Goal: Complete application form

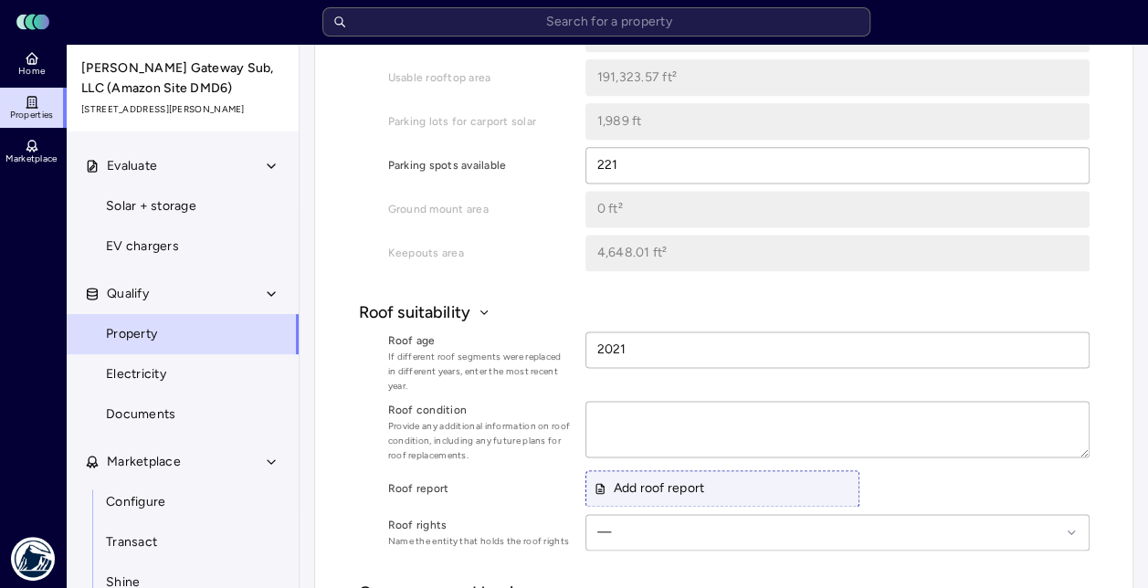
scroll to position [1187, 0]
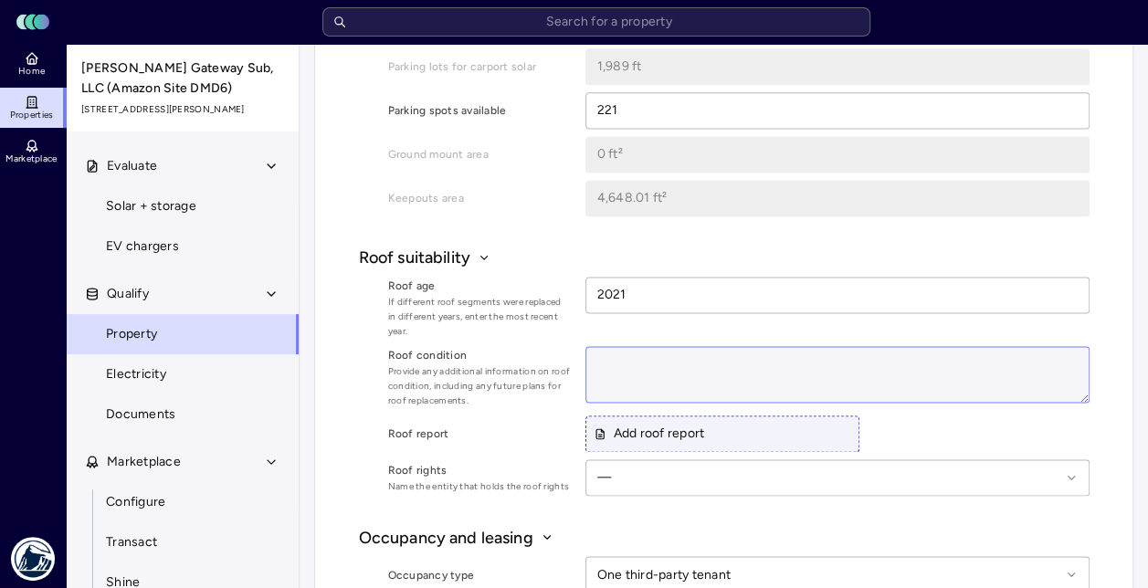
click at [614, 364] on textarea at bounding box center [837, 374] width 502 height 55
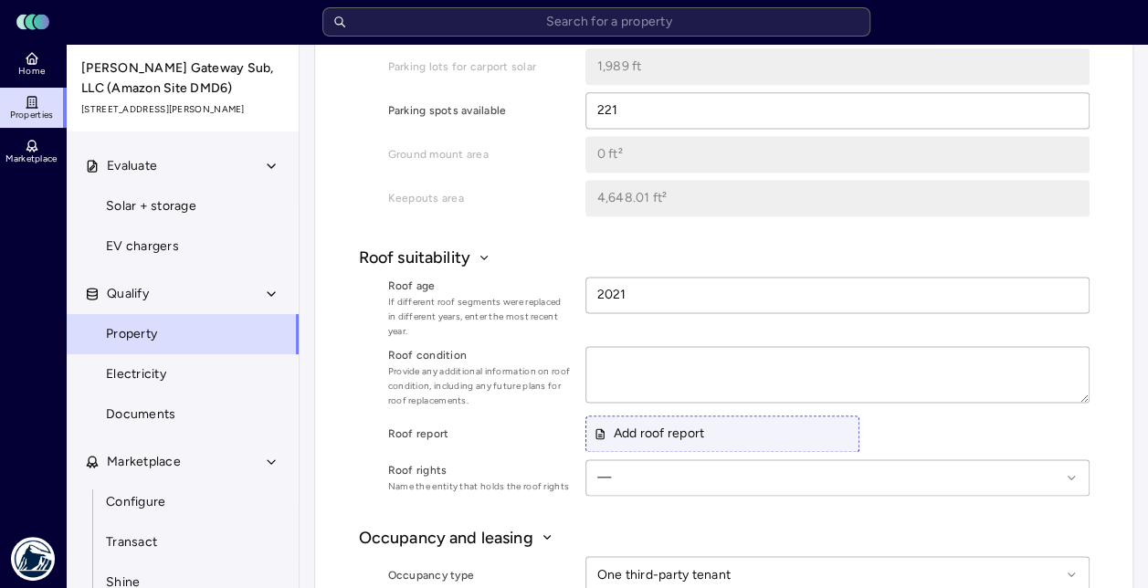
click at [499, 334] on span "If different roof segments were replaced in different years, enter the most rec…" at bounding box center [479, 317] width 183 height 44
type textarea "x"
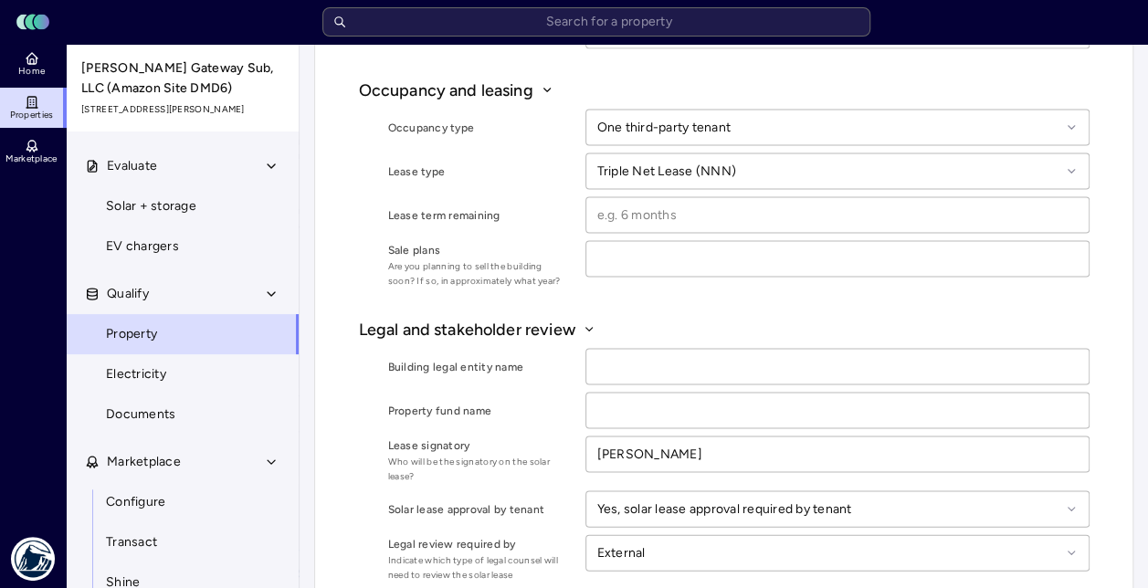
scroll to position [1735, 0]
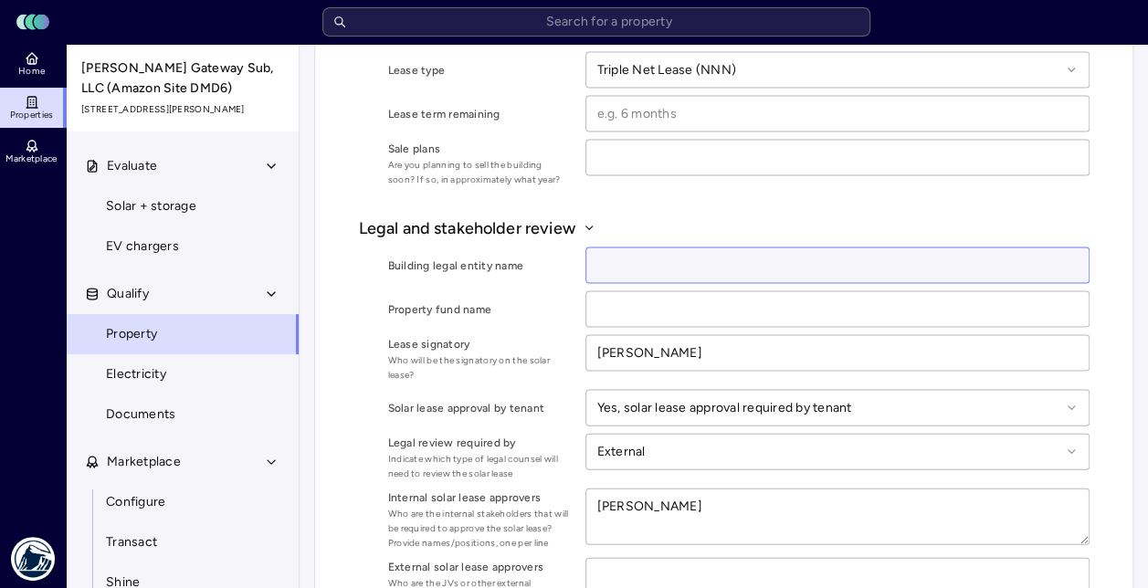
click at [661, 266] on input at bounding box center [837, 265] width 502 height 35
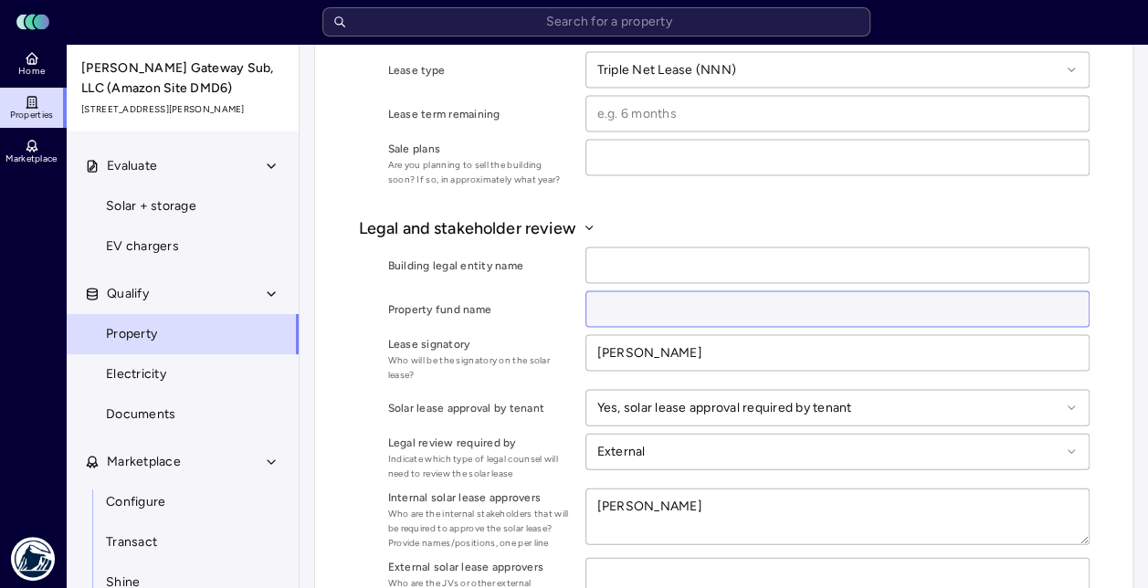
click at [619, 309] on input at bounding box center [837, 309] width 502 height 35
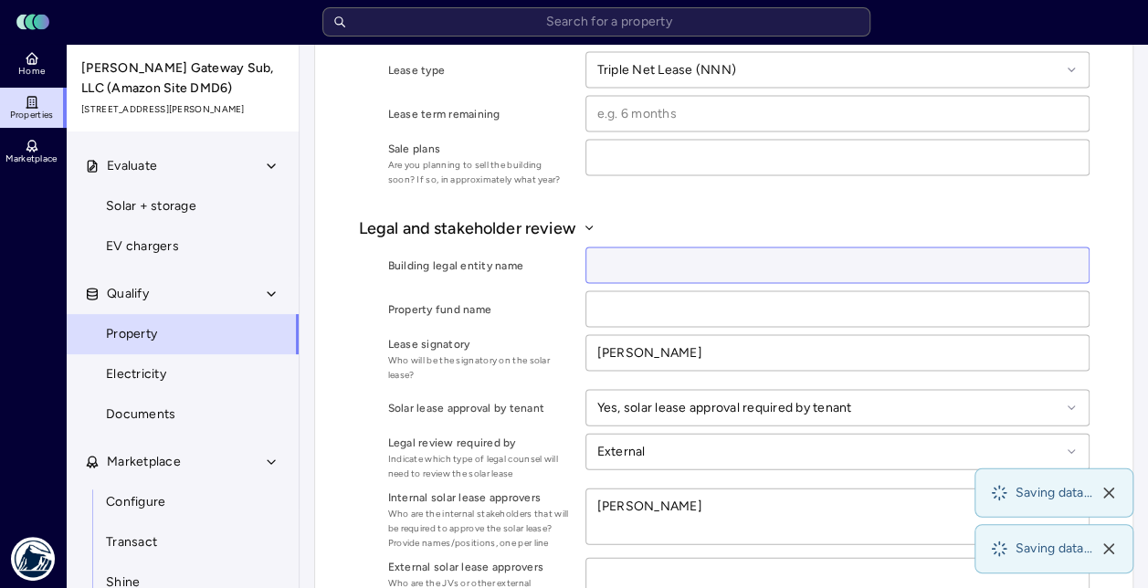
click at [610, 264] on input at bounding box center [837, 265] width 502 height 35
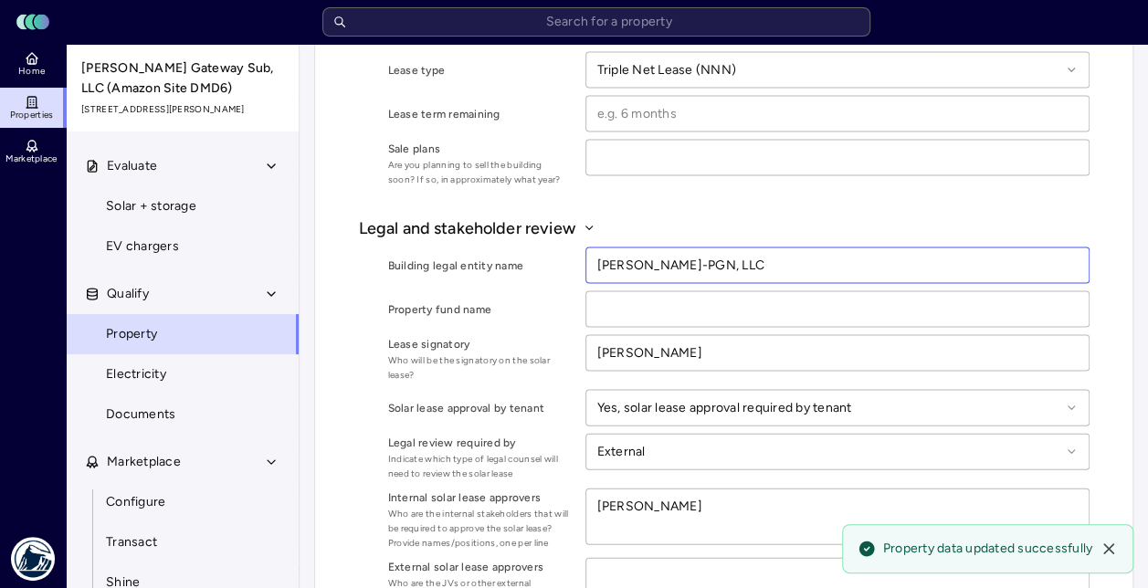
type input "[PERSON_NAME]-PGN, LLC"
click at [655, 226] on button "Legal and stakeholder review" at bounding box center [724, 228] width 730 height 24
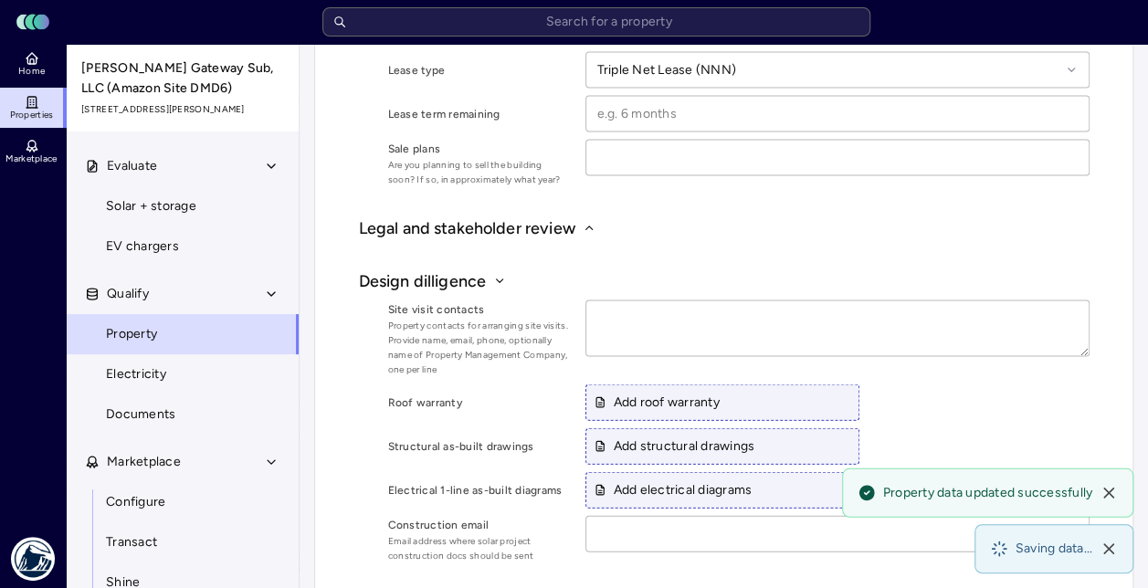
click at [612, 226] on button "Legal and stakeholder review" at bounding box center [724, 228] width 730 height 24
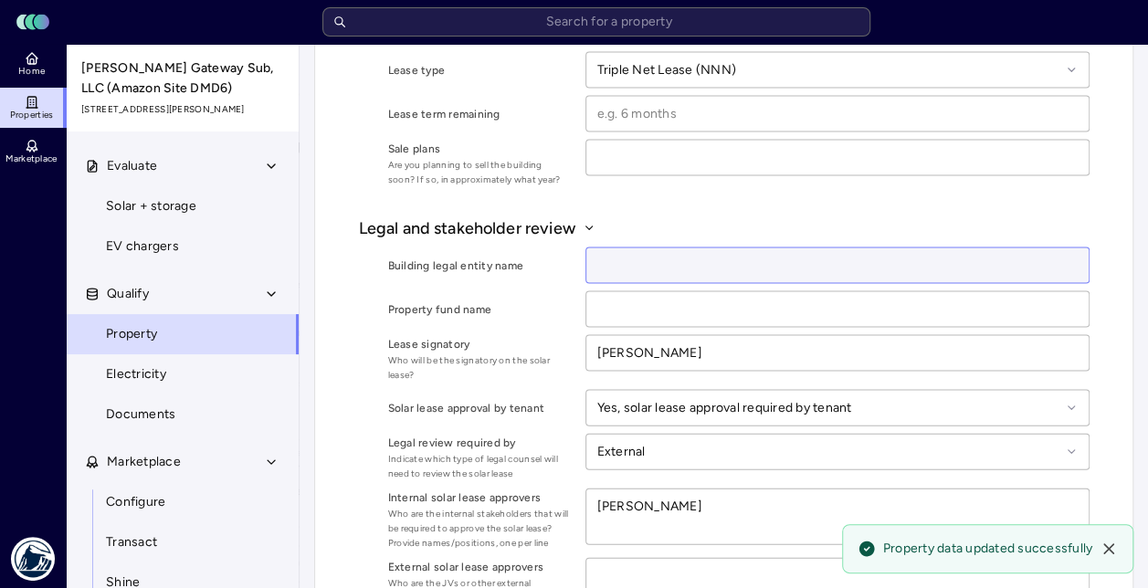
click at [630, 278] on input at bounding box center [837, 265] width 502 height 35
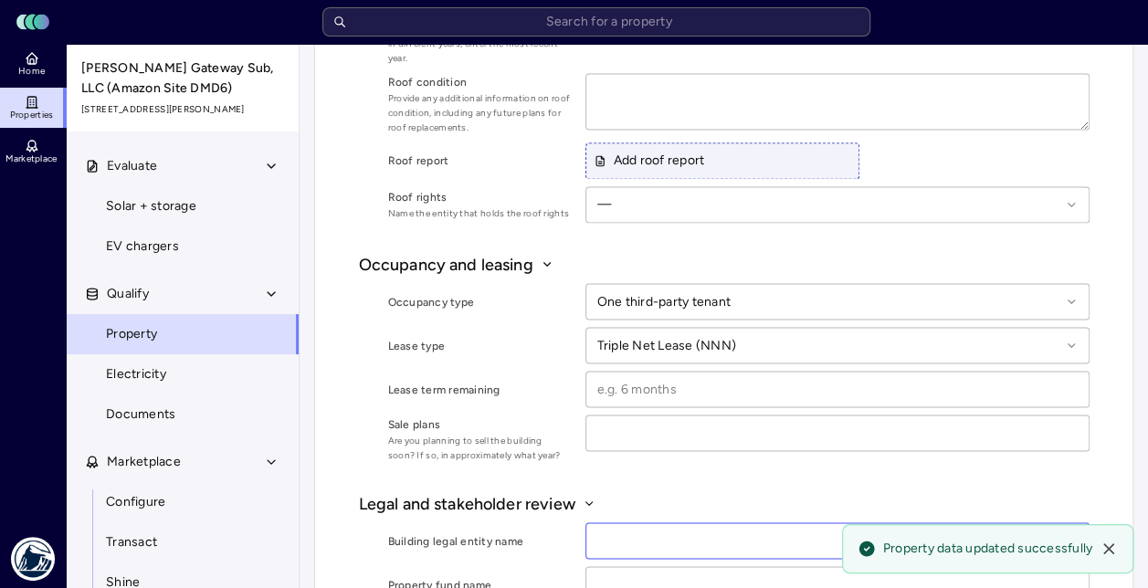
scroll to position [1461, 0]
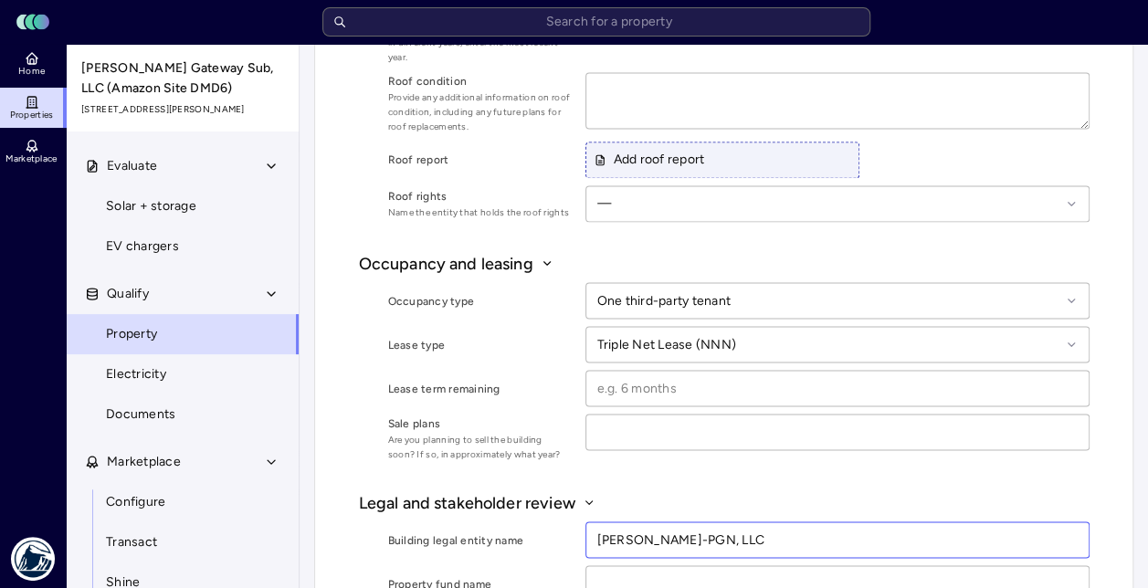
type input "[PERSON_NAME]-PGN, LLC"
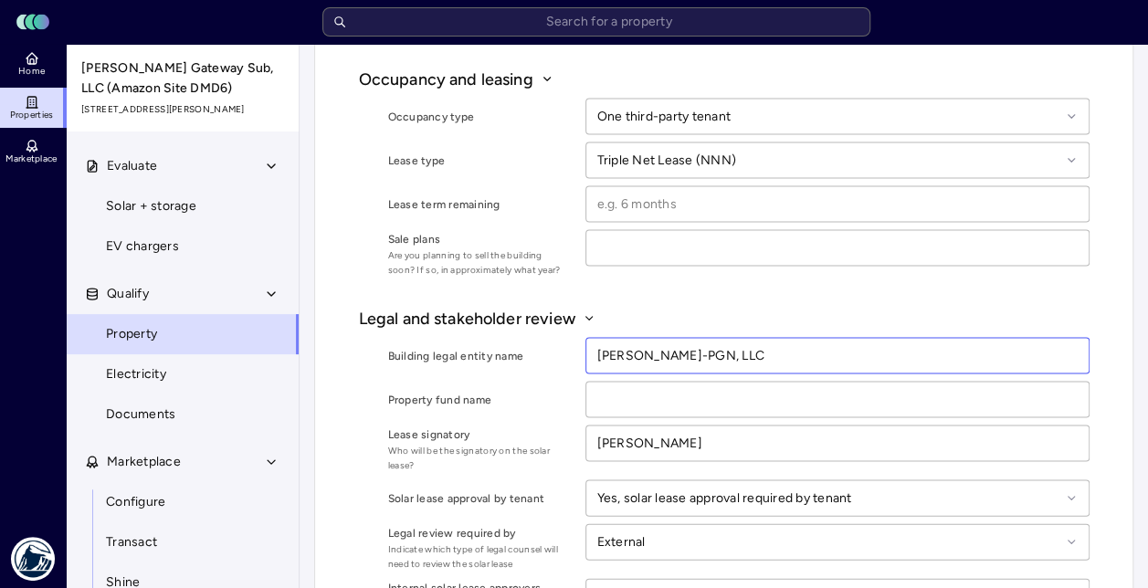
scroll to position [1643, 0]
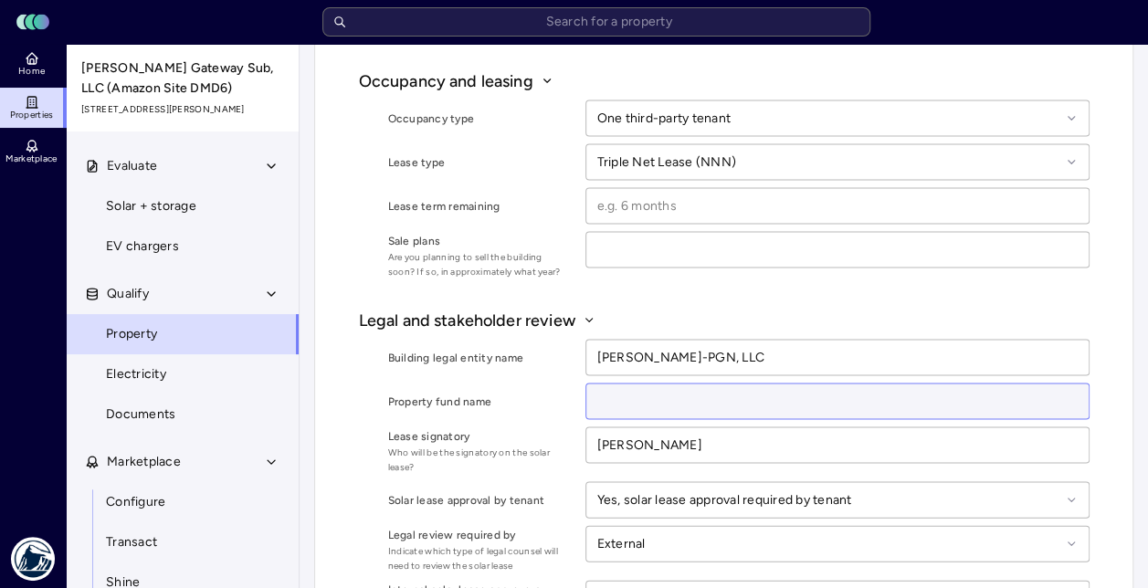
click at [639, 398] on input at bounding box center [837, 400] width 502 height 35
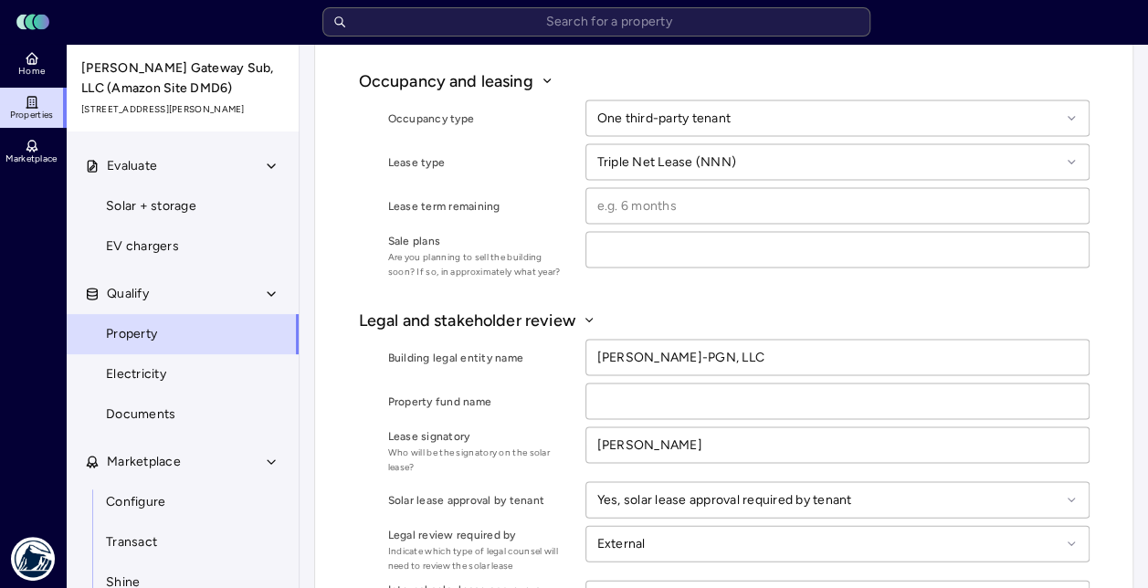
click at [535, 390] on div "Property fund name" at bounding box center [479, 401] width 183 height 37
click at [554, 383] on div "Property fund name" at bounding box center [479, 401] width 183 height 37
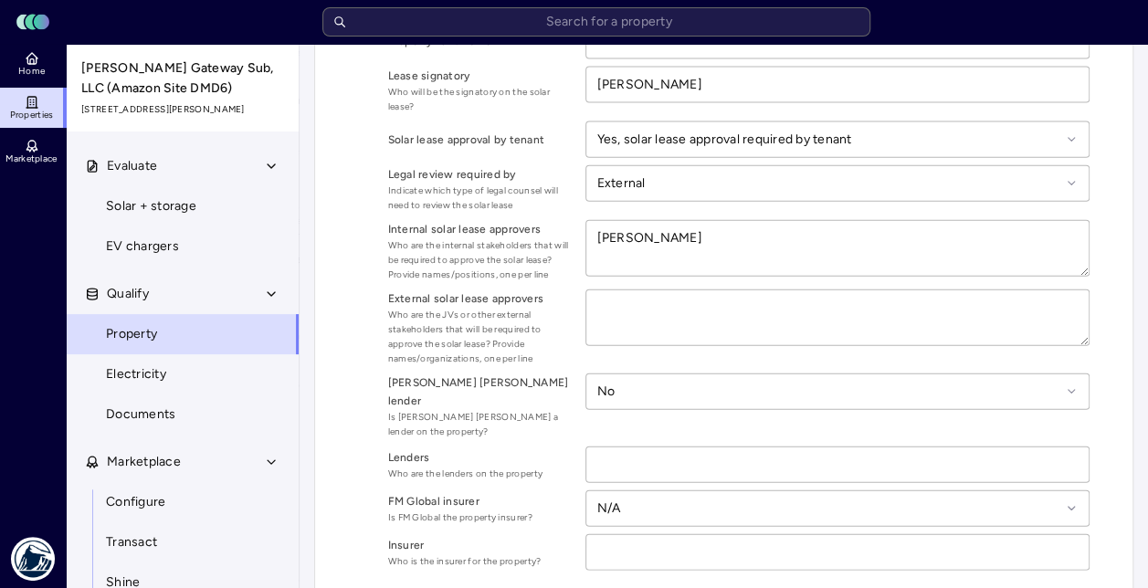
scroll to position [1917, 0]
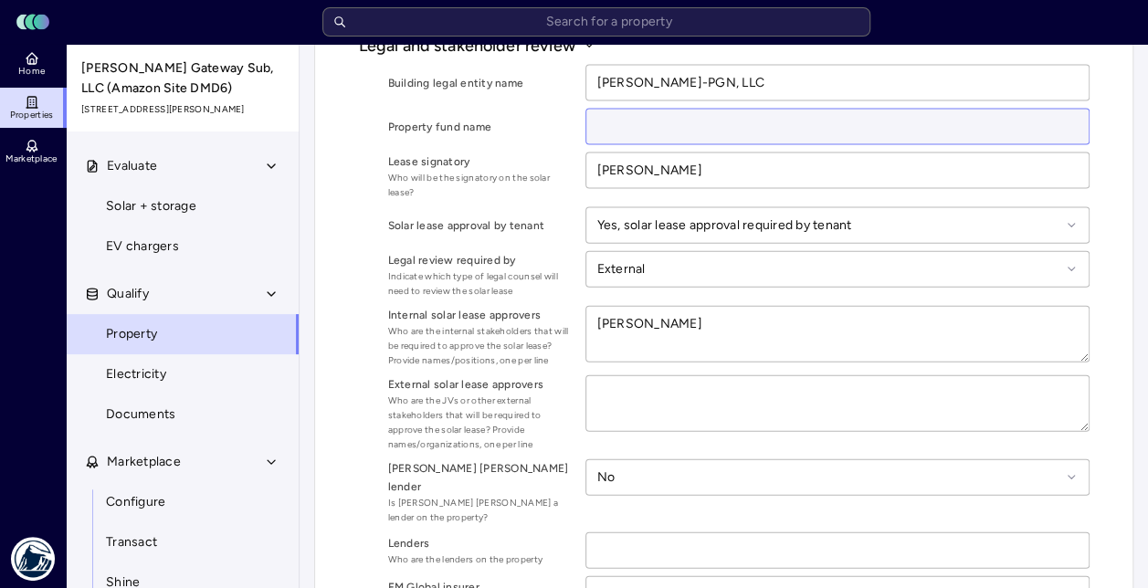
click at [608, 126] on input at bounding box center [837, 127] width 502 height 35
type input "PRISA"
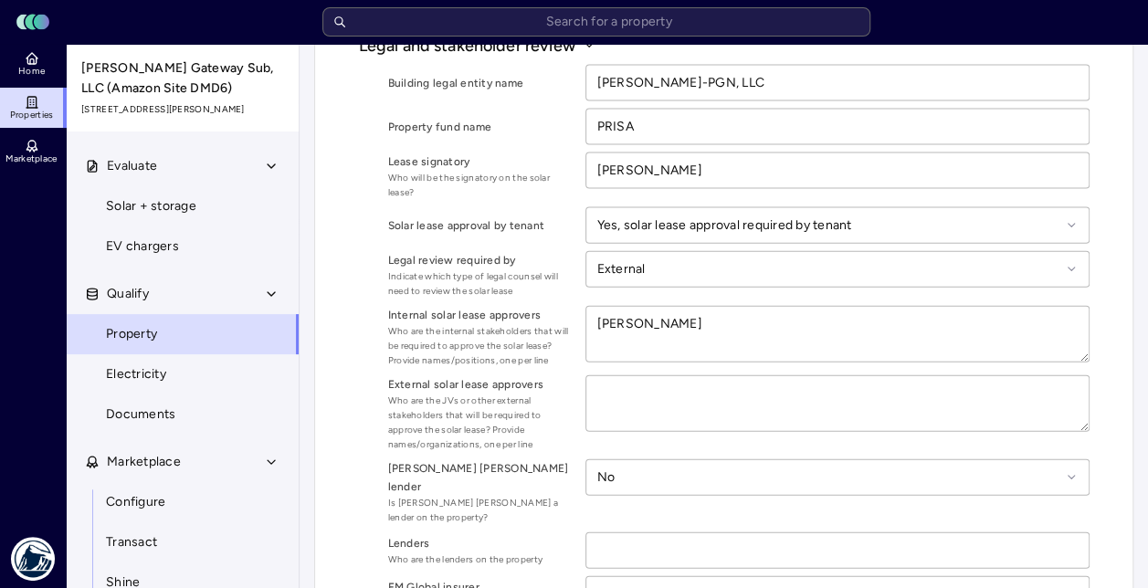
click at [546, 130] on label "Property fund name" at bounding box center [479, 127] width 183 height 18
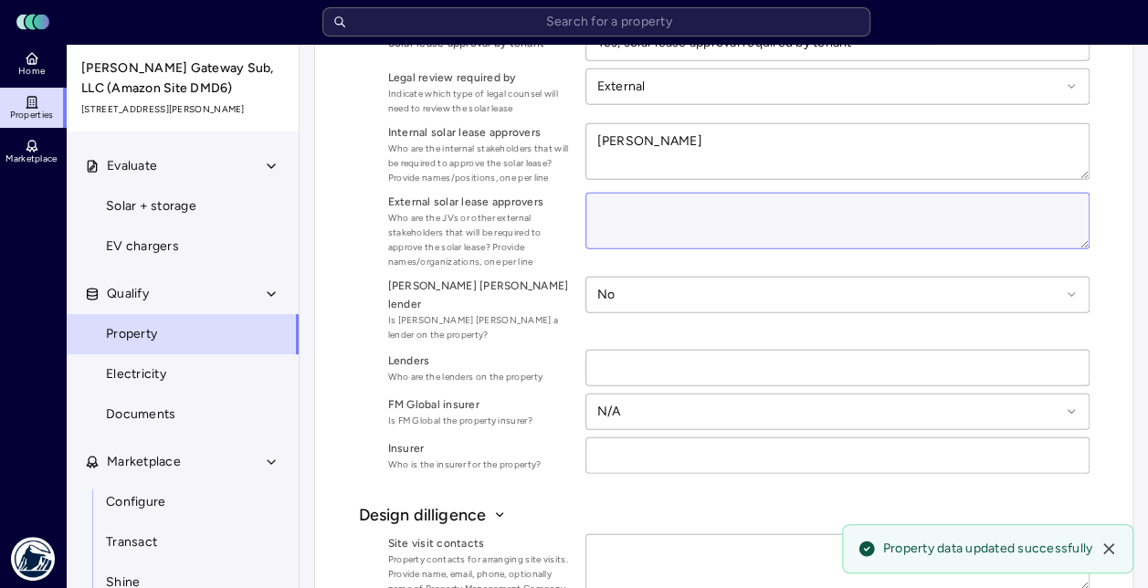
scroll to position [2191, 0]
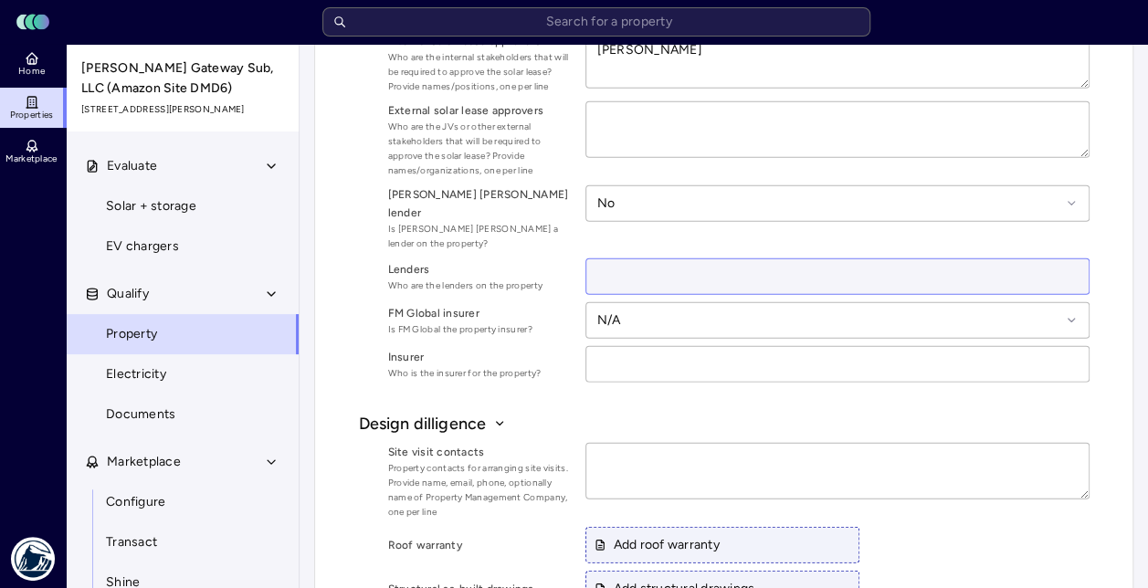
click at [601, 260] on input at bounding box center [837, 276] width 502 height 35
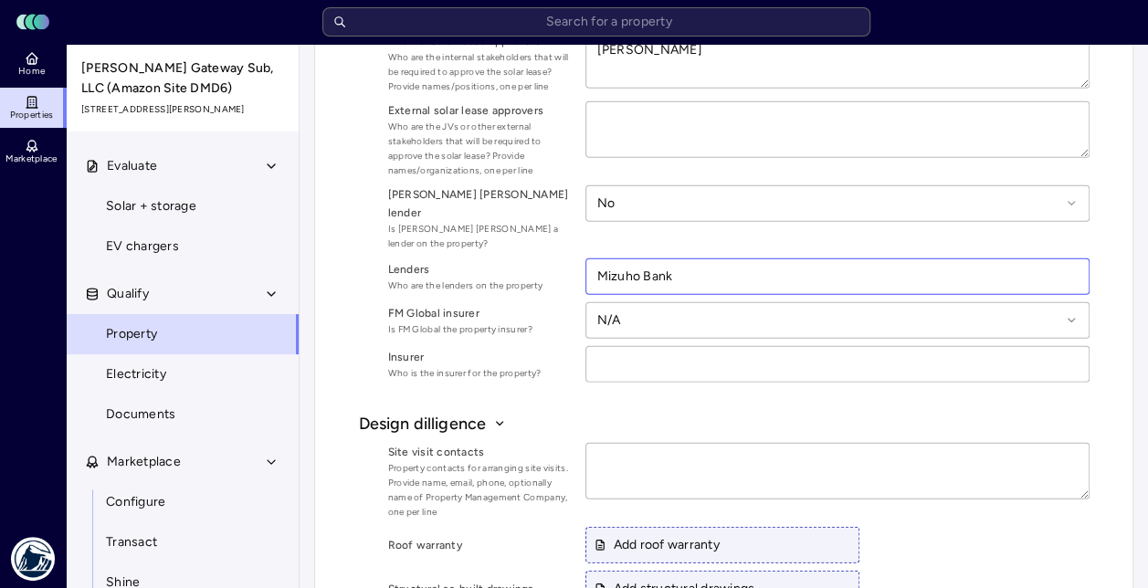
type input "Mizuho Bank"
click at [531, 278] on div "Lenders Who are the lenders on the property" at bounding box center [479, 276] width 183 height 37
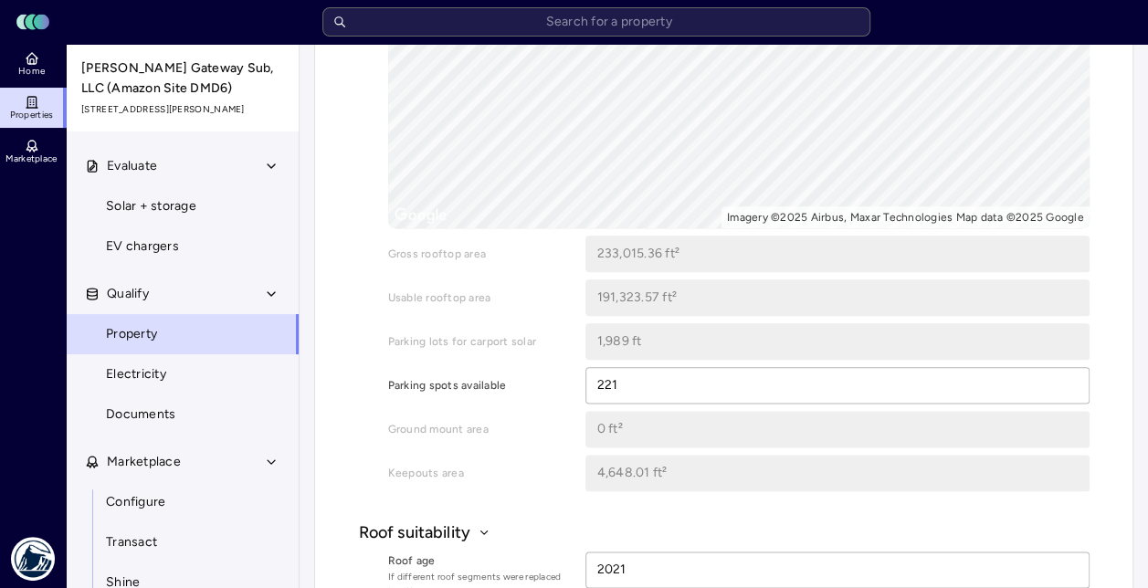
scroll to position [547, 0]
